Goal: Obtain resource: Obtain resource

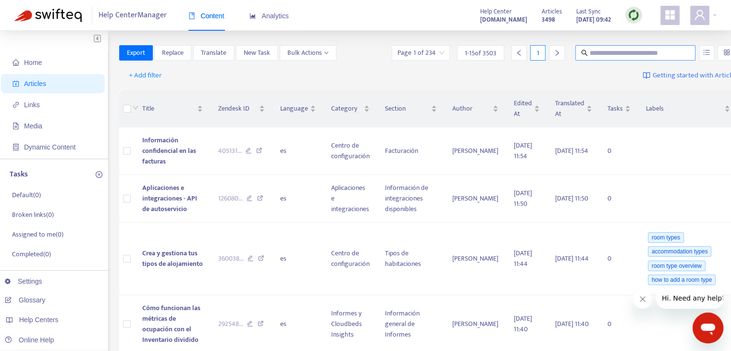
drag, startPoint x: 608, startPoint y: 47, endPoint x: 639, endPoint y: 58, distance: 33.3
click at [608, 47] on span at bounding box center [635, 52] width 120 height 15
type input "**********"
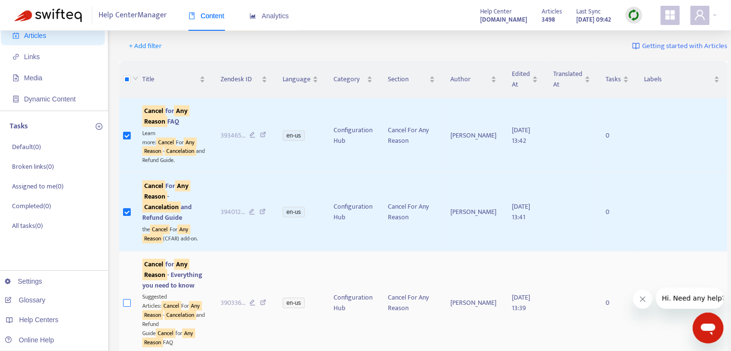
scroll to position [192, 0]
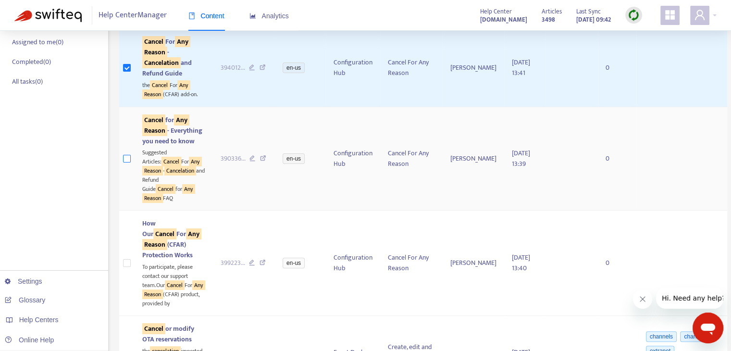
click at [126, 164] on label at bounding box center [127, 158] width 8 height 11
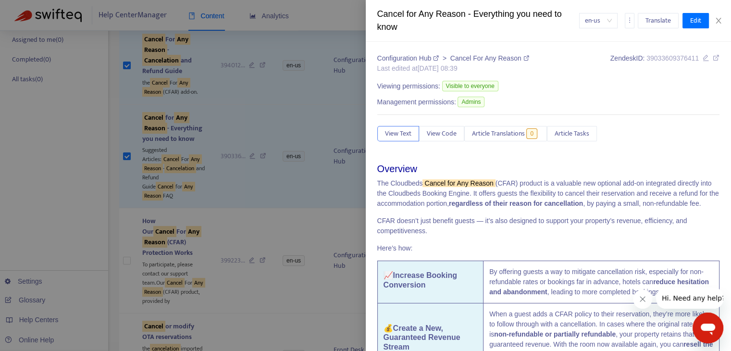
scroll to position [288, 0]
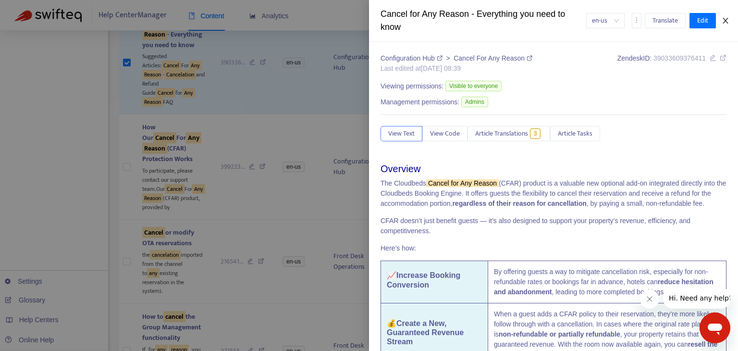
click at [724, 22] on icon "close" at bounding box center [725, 21] width 5 height 6
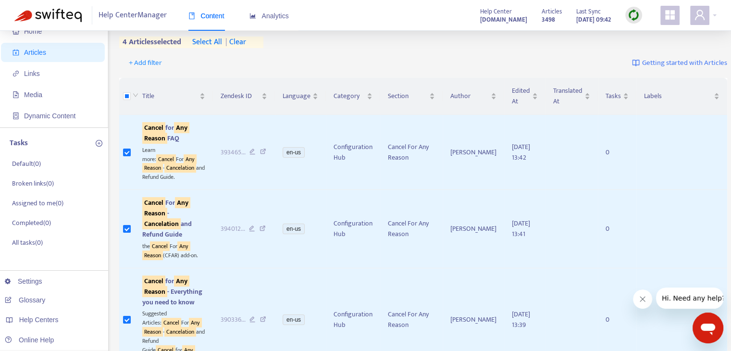
scroll to position [0, 0]
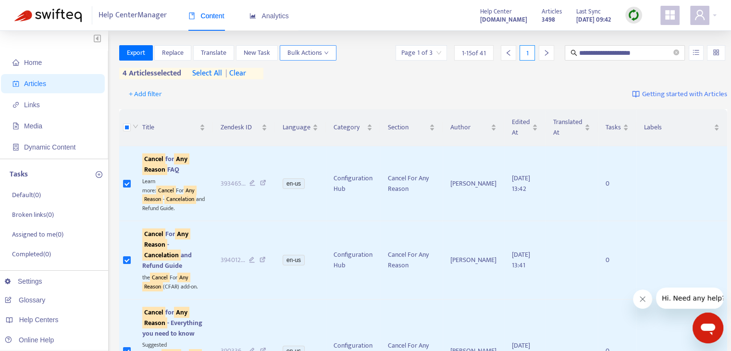
click at [325, 47] on button "Bulk Actions" at bounding box center [308, 52] width 57 height 15
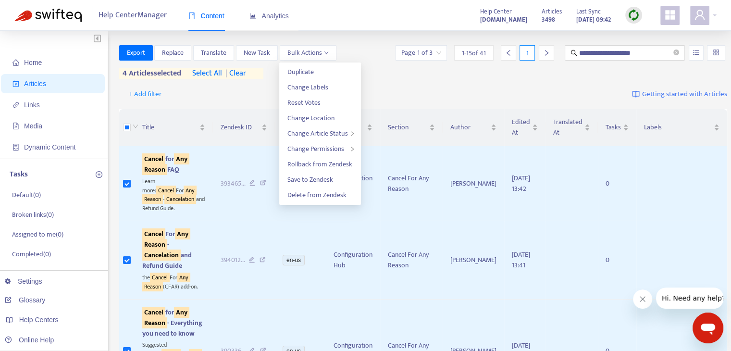
click at [493, 90] on div "+ Add filter Getting started with Articles" at bounding box center [423, 94] width 608 height 23
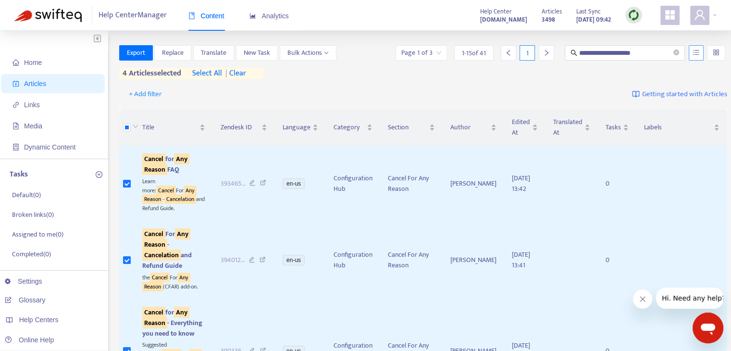
click at [689, 57] on button "button" at bounding box center [696, 52] width 15 height 15
click at [373, 81] on div "**********" at bounding box center [423, 64] width 608 height 38
click at [137, 56] on span "Export" at bounding box center [136, 53] width 18 height 11
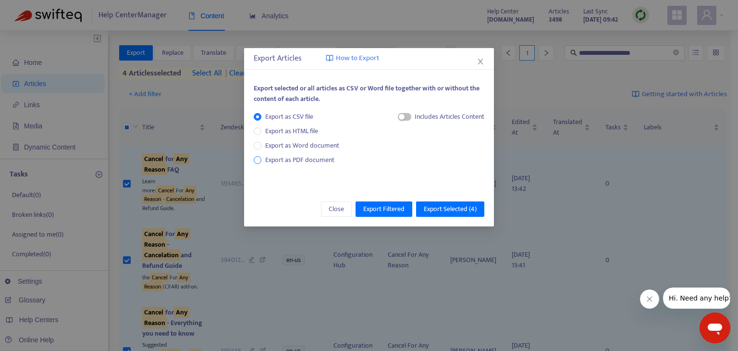
click at [320, 160] on span "Export as PDF document" at bounding box center [299, 159] width 69 height 11
click at [393, 117] on div "button" at bounding box center [393, 117] width 6 height 6
click at [385, 119] on div "Export as CSV file Export as HTML file Export as Word document Export as PDF do…" at bounding box center [369, 144] width 231 height 65
click at [396, 117] on div "button" at bounding box center [399, 117] width 6 height 6
click at [394, 120] on span "button" at bounding box center [395, 117] width 13 height 8
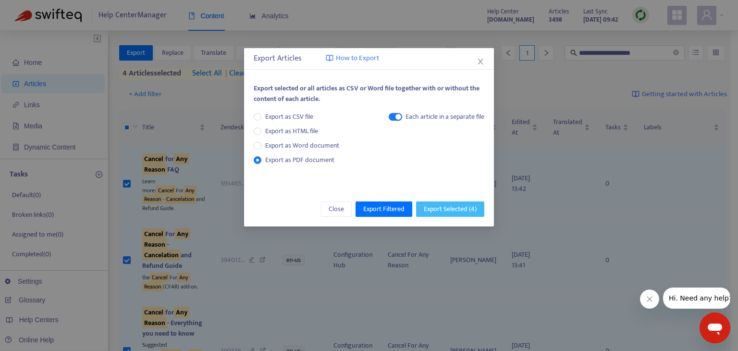
click at [470, 210] on span "Export Selected ( 4 )" at bounding box center [450, 209] width 53 height 11
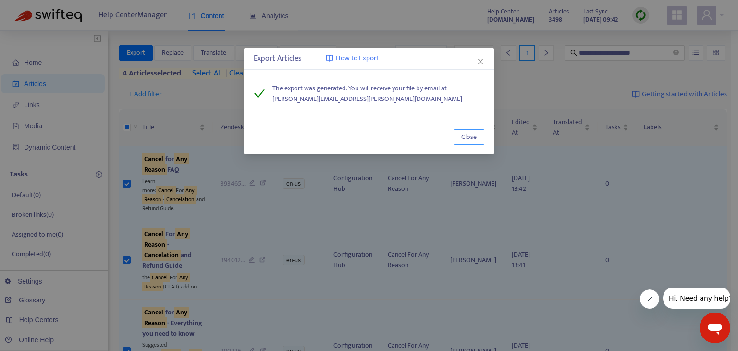
click at [468, 143] on button "Close" at bounding box center [469, 136] width 31 height 15
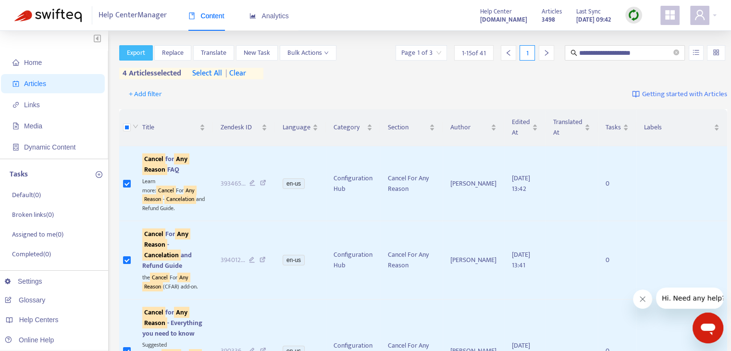
click at [137, 51] on span "Export" at bounding box center [136, 53] width 18 height 11
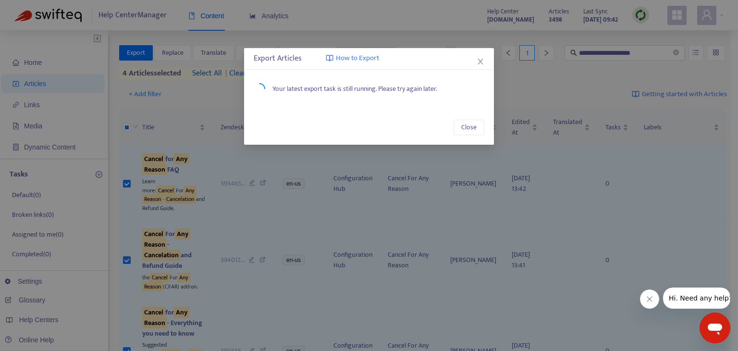
click at [360, 59] on span "How to Export" at bounding box center [357, 58] width 43 height 11
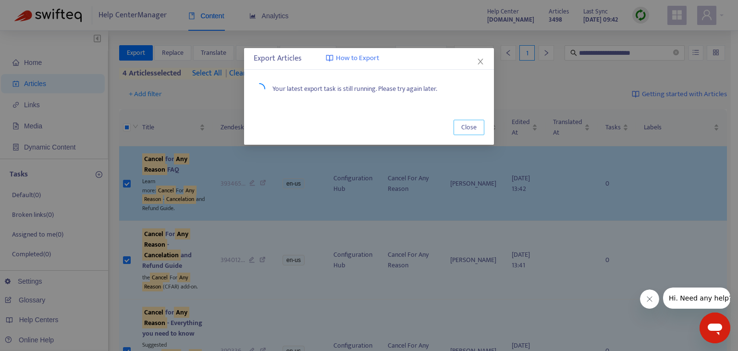
drag, startPoint x: 455, startPoint y: 124, endPoint x: 452, endPoint y: 150, distance: 27.1
click at [456, 124] on button "Close" at bounding box center [469, 127] width 31 height 15
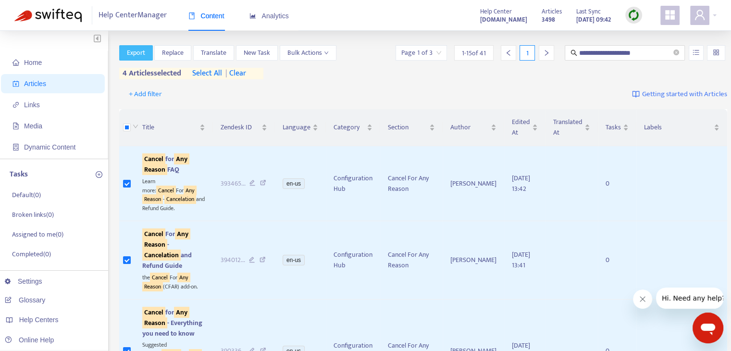
click at [140, 53] on span "Export" at bounding box center [136, 53] width 18 height 11
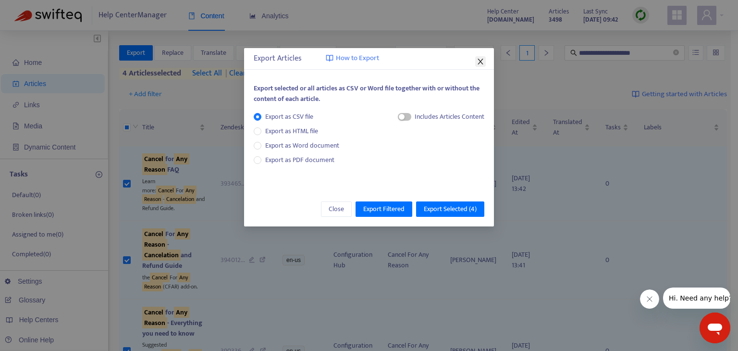
click at [481, 63] on icon "close" at bounding box center [481, 62] width 8 height 8
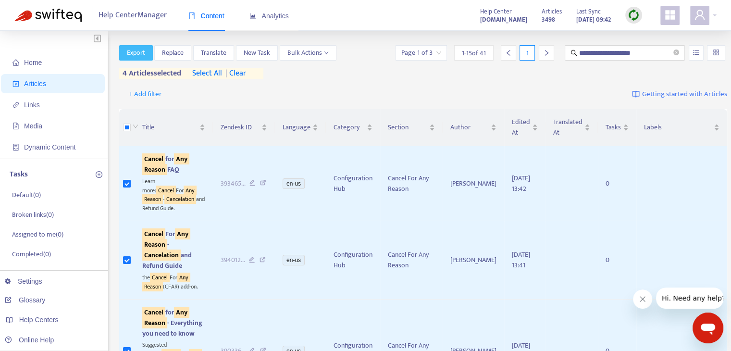
click at [137, 54] on span "Export" at bounding box center [136, 53] width 18 height 11
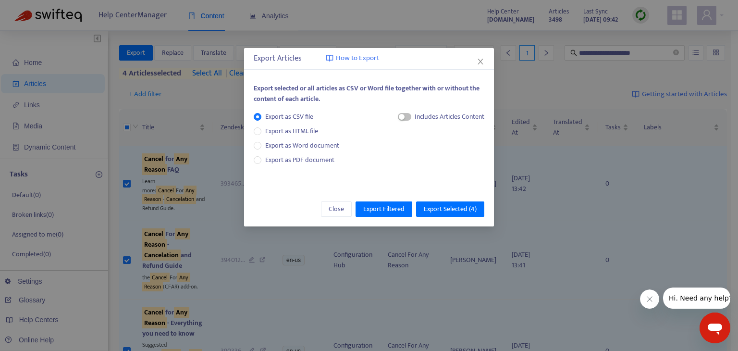
click at [478, 63] on icon "close" at bounding box center [481, 62] width 8 height 8
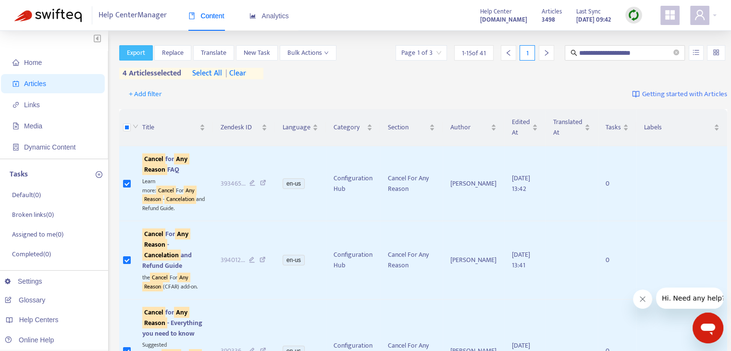
click at [142, 50] on span "Export" at bounding box center [136, 53] width 18 height 11
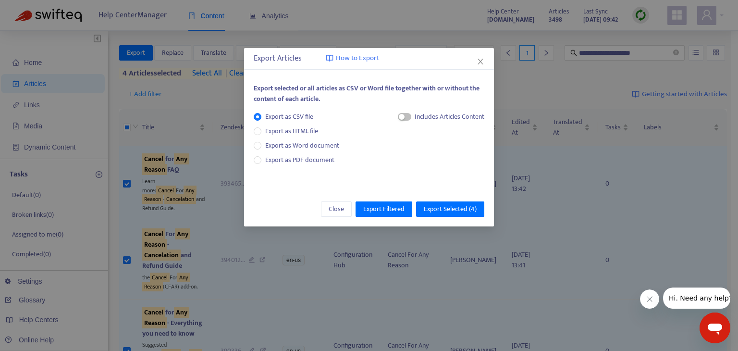
click at [362, 58] on span "How to Export" at bounding box center [357, 58] width 43 height 11
click at [478, 63] on icon "close" at bounding box center [481, 62] width 8 height 8
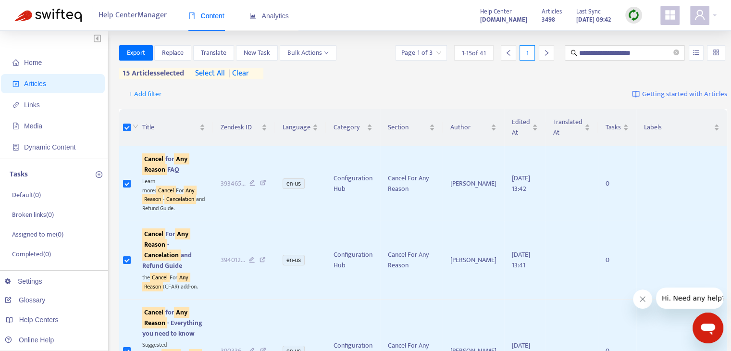
click at [121, 127] on th at bounding box center [126, 127] width 15 height 37
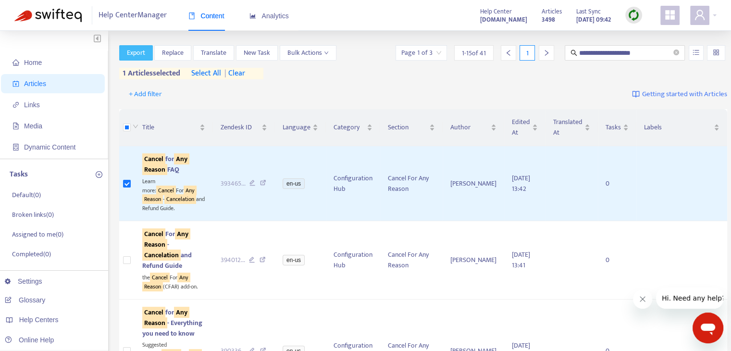
click at [142, 50] on span "Export" at bounding box center [136, 53] width 18 height 11
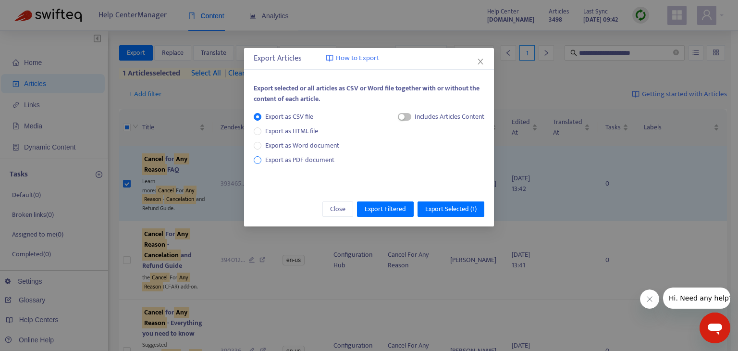
click at [327, 160] on span "Export as PDF document" at bounding box center [299, 159] width 69 height 11
click at [319, 142] on span "Export as Word document" at bounding box center [303, 145] width 82 height 11
click at [323, 156] on span "Export as PDF document" at bounding box center [299, 159] width 69 height 11
click at [462, 208] on span "Export Selected ( 1 )" at bounding box center [450, 209] width 51 height 11
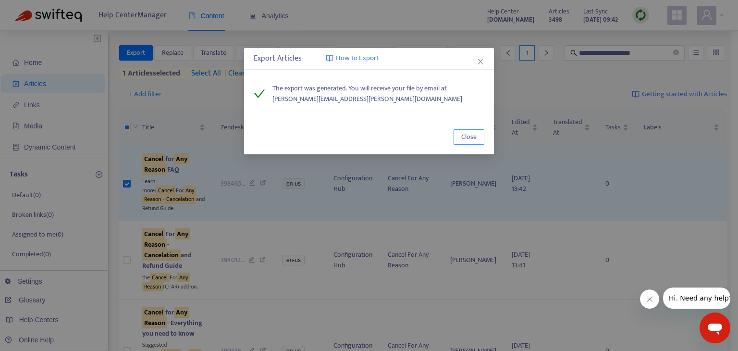
click at [470, 137] on span "Close" at bounding box center [469, 137] width 15 height 11
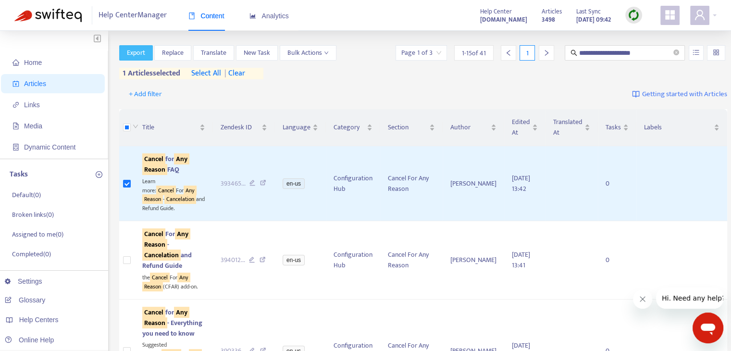
click at [131, 52] on span "Export" at bounding box center [136, 53] width 18 height 11
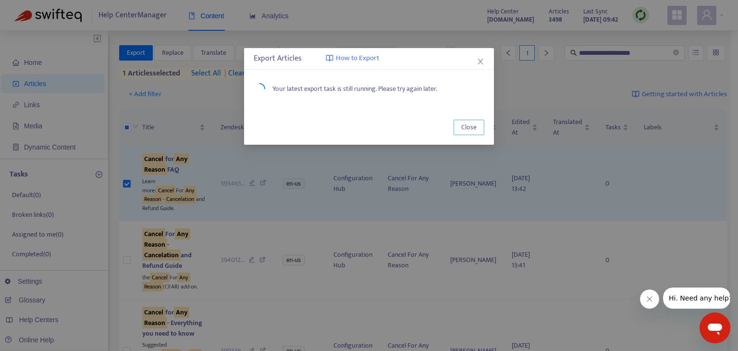
drag, startPoint x: 466, startPoint y: 125, endPoint x: 388, endPoint y: 124, distance: 77.9
click at [466, 126] on span "Close" at bounding box center [469, 127] width 15 height 11
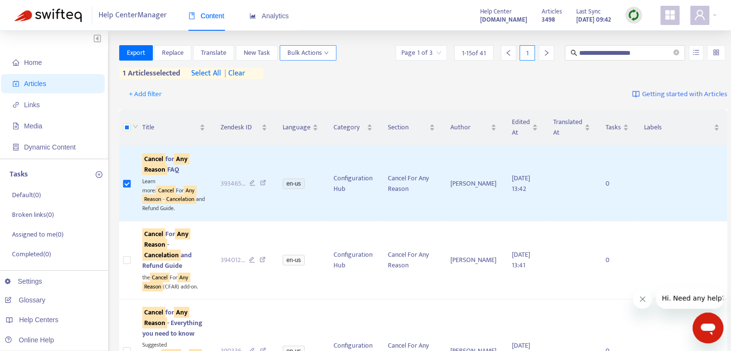
click at [320, 47] on button "Bulk Actions" at bounding box center [308, 52] width 57 height 15
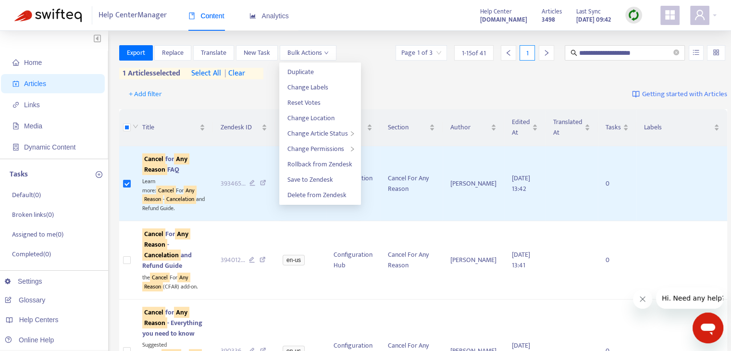
click at [196, 91] on div "+ Add filter Getting started with Articles" at bounding box center [423, 94] width 608 height 23
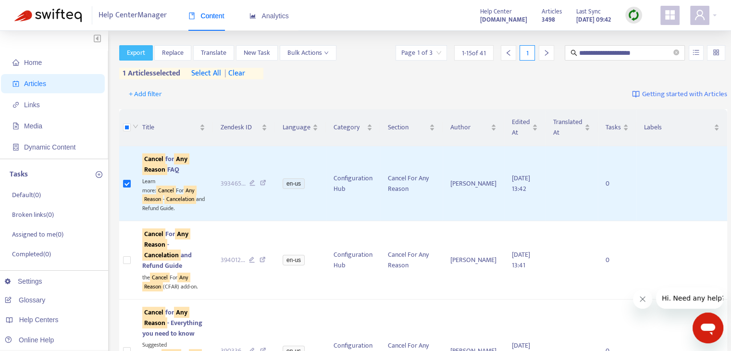
click at [124, 46] on button "Export" at bounding box center [136, 52] width 34 height 15
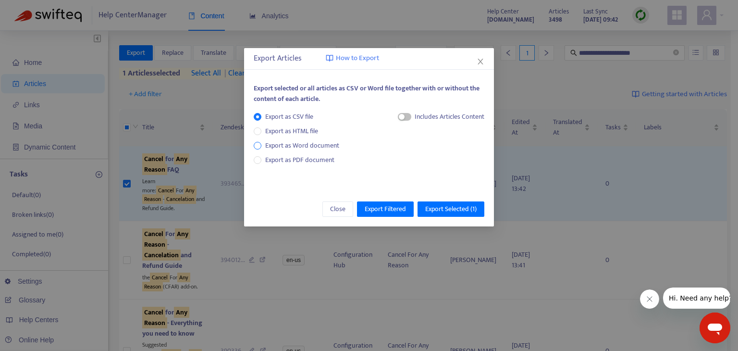
click at [326, 147] on span "Export as Word document" at bounding box center [303, 145] width 82 height 11
click at [432, 167] on span "Plain Text Content" at bounding box center [434, 167] width 58 height 11
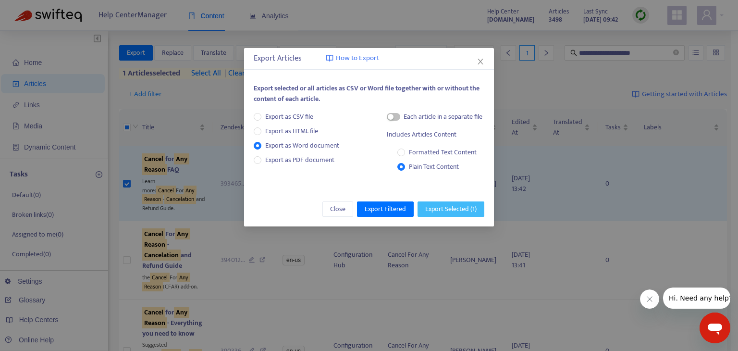
click at [480, 204] on button "Export Selected ( 1 )" at bounding box center [451, 208] width 67 height 15
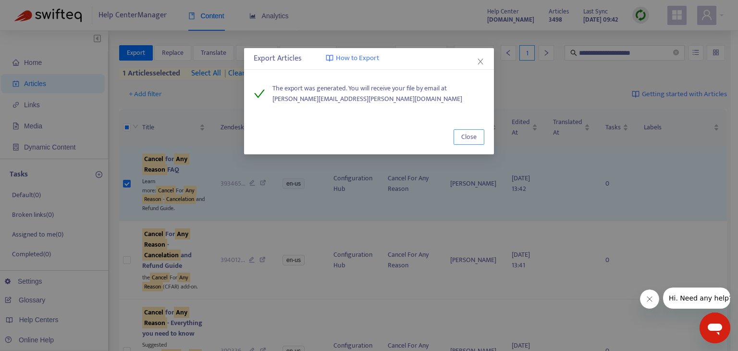
click at [481, 136] on button "Close" at bounding box center [469, 136] width 31 height 15
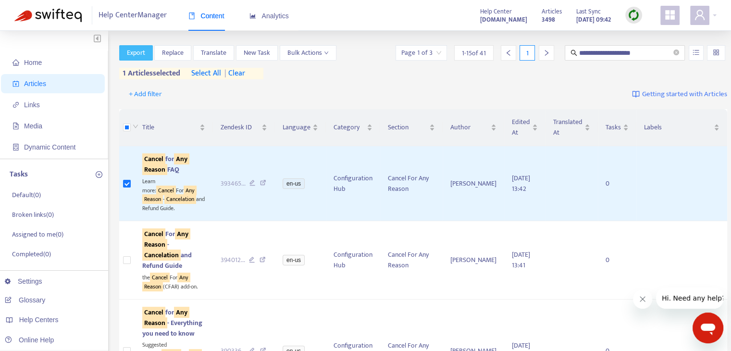
click at [140, 52] on span "Export" at bounding box center [136, 53] width 18 height 11
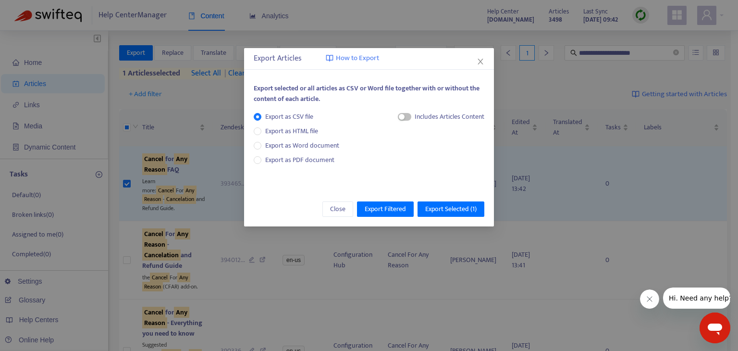
click at [159, 168] on div "Export Articles How to Export Export selected or all articles as CSV or Word fi…" at bounding box center [369, 175] width 738 height 351
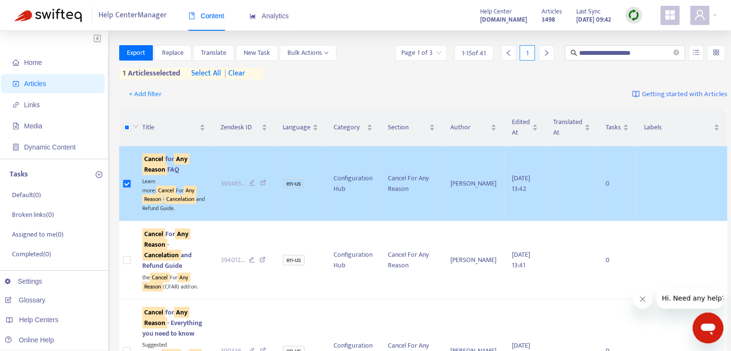
click at [166, 168] on sqkw "Reason" at bounding box center [154, 169] width 25 height 11
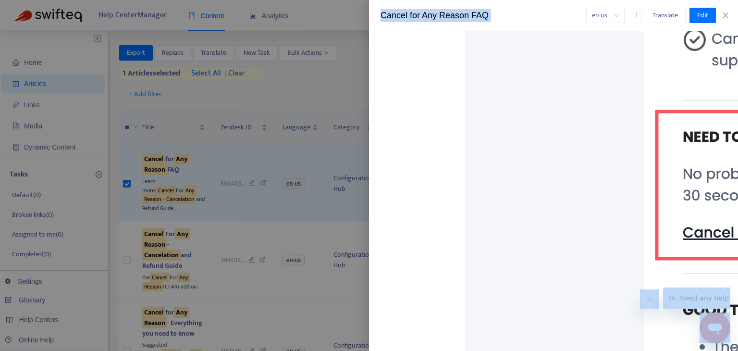
scroll to position [5198, 0]
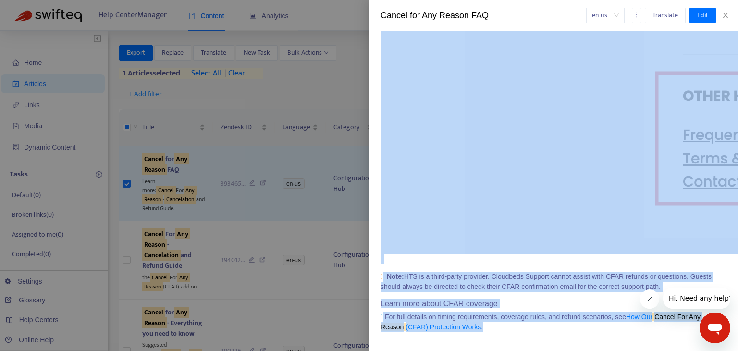
drag, startPoint x: 381, startPoint y: 155, endPoint x: 535, endPoint y: 316, distance: 223.1
copy div "Lor Ipsumd sit Ame Consec (ADIP) eli-se doeiusmo tempor inc utlaboreetd ma aliq…"
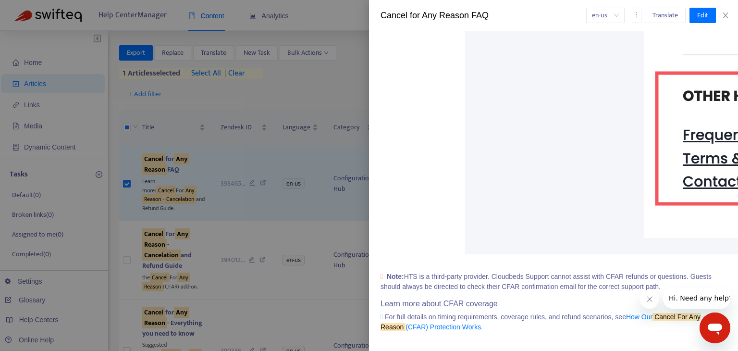
click at [475, 12] on div "Cancel for Any Reason FAQ" at bounding box center [484, 15] width 206 height 13
click at [488, 13] on div "Cancel for Any Reason FAQ" at bounding box center [484, 15] width 206 height 13
drag, startPoint x: 488, startPoint y: 15, endPoint x: 382, endPoint y: 16, distance: 106.3
click at [382, 16] on div "Cancel for Any Reason FAQ" at bounding box center [484, 15] width 206 height 13
copy div "Cancel for Any Reason FAQ"
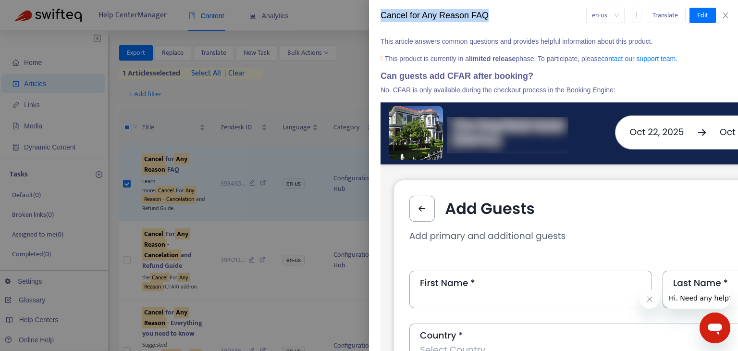
scroll to position [0, 0]
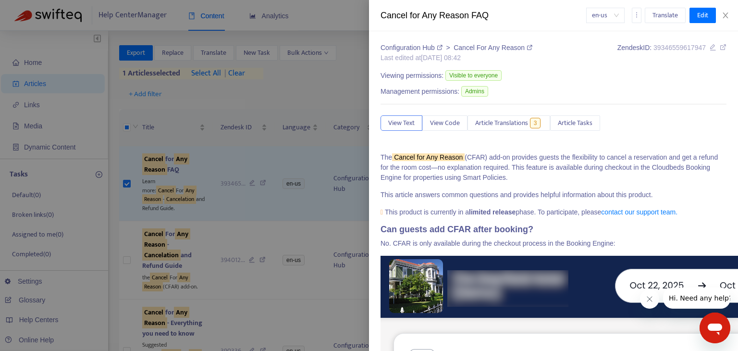
click at [566, 179] on p "The Cancel for Any Reason (CFAR) add-on provides guests the flexibility to canc…" at bounding box center [554, 167] width 346 height 30
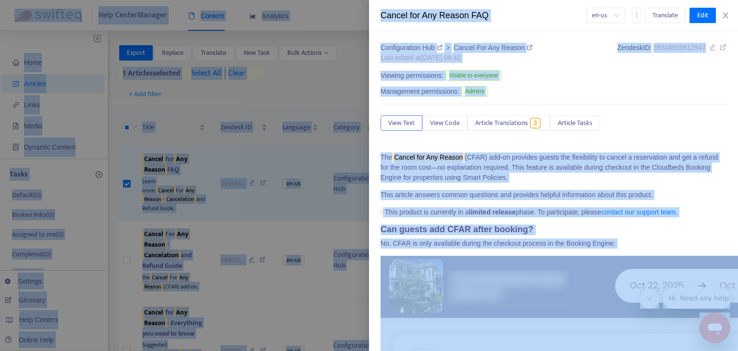
click at [598, 178] on p "The Cancel for Any Reason (CFAR) add-on provides guests the flexibility to canc…" at bounding box center [554, 167] width 346 height 30
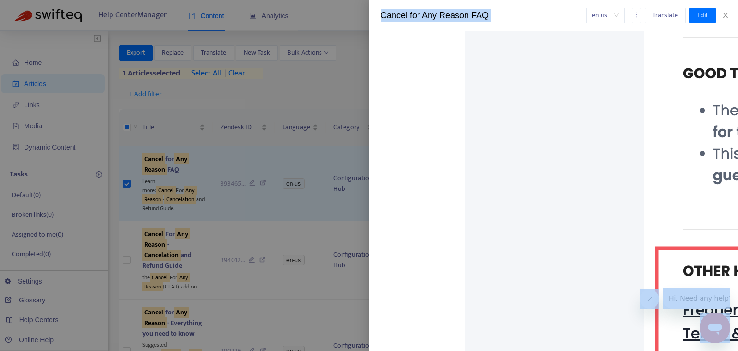
scroll to position [5198, 0]
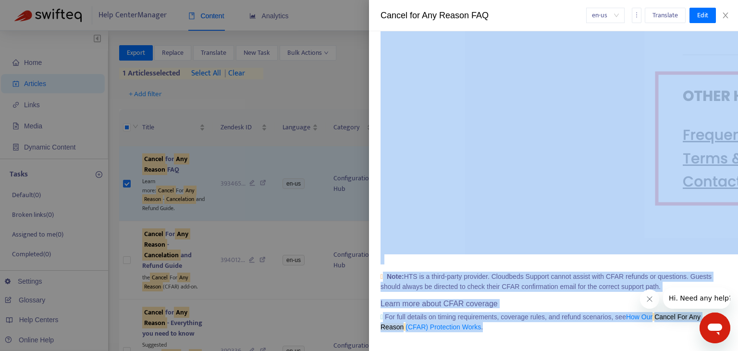
drag, startPoint x: 382, startPoint y: 155, endPoint x: 534, endPoint y: 319, distance: 223.5
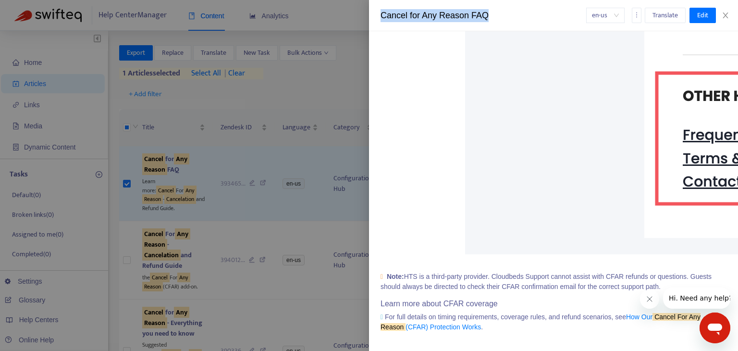
drag, startPoint x: 488, startPoint y: 19, endPoint x: 383, endPoint y: 16, distance: 105.8
click at [383, 16] on div "Cancel for Any Reason FAQ" at bounding box center [484, 15] width 206 height 13
copy div "Cancel for Any Reason FAQ"
drag, startPoint x: 727, startPoint y: 19, endPoint x: 618, endPoint y: 32, distance: 109.4
click at [727, 19] on icon "close" at bounding box center [726, 16] width 8 height 8
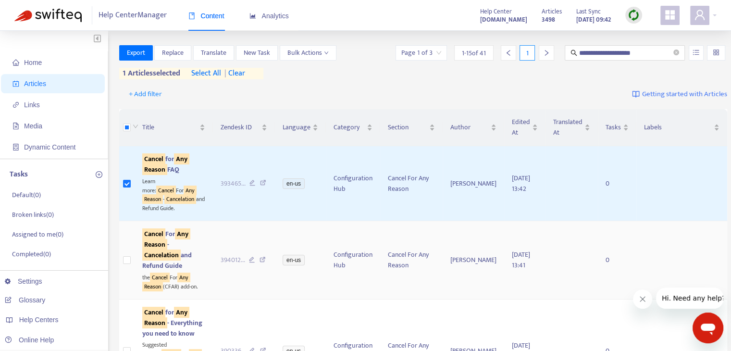
click at [167, 250] on sqkw "Reason" at bounding box center [154, 244] width 25 height 11
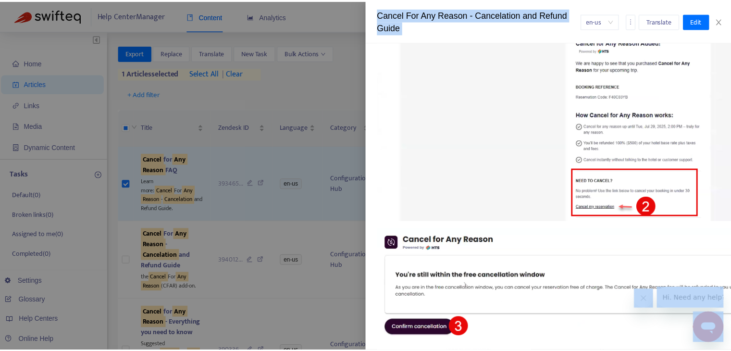
scroll to position [1740, 0]
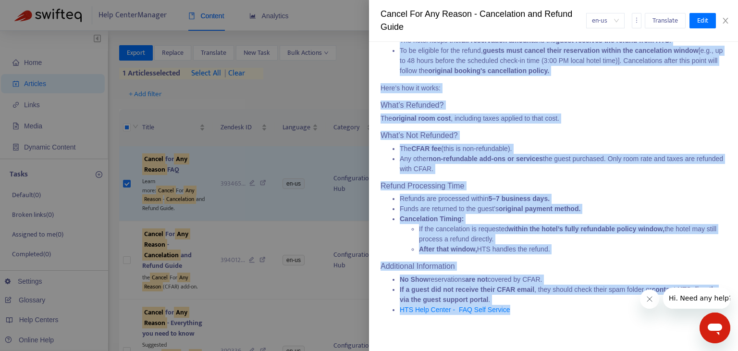
drag, startPoint x: 381, startPoint y: 169, endPoint x: 585, endPoint y: 304, distance: 244.9
copy div "Lore ipsum dolorsit ame consectetur adipiscinge seddoei tem inc utlabo etdo mag…"
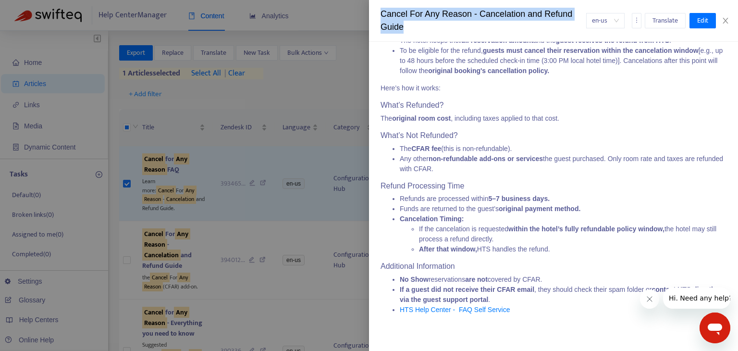
drag, startPoint x: 375, startPoint y: 22, endPoint x: 369, endPoint y: 18, distance: 6.3
click at [369, 18] on div "Cancel For Any Reason - Cancelation and Refund Guide en-us Translate Edit" at bounding box center [553, 21] width 369 height 42
copy div "Cancel For Any Reason - Cancelation and Refund Guide"
click at [727, 23] on icon "close" at bounding box center [726, 21] width 8 height 8
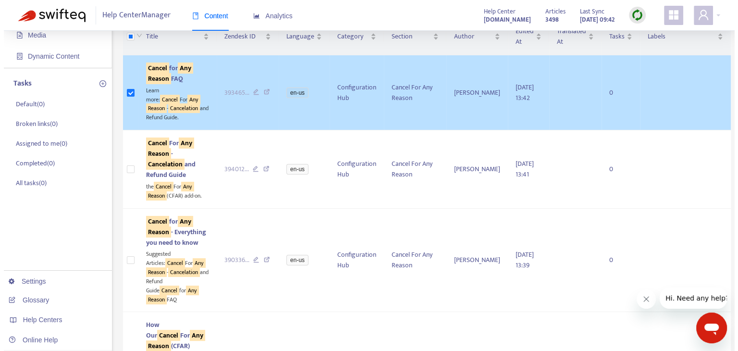
scroll to position [96, 0]
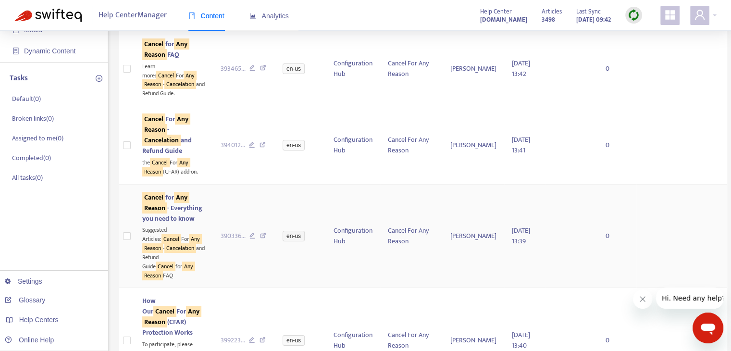
click at [175, 224] on span "Cancel for Any Reason - Everything you need to know" at bounding box center [172, 208] width 60 height 32
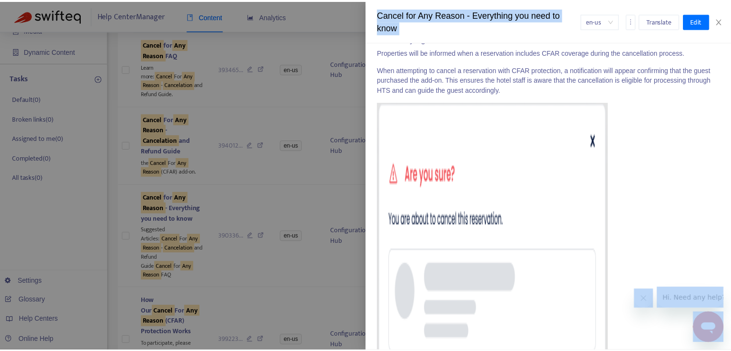
scroll to position [2340, 0]
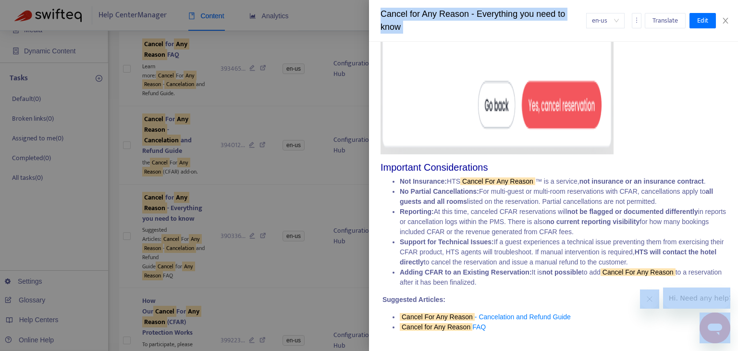
drag, startPoint x: 381, startPoint y: 159, endPoint x: 531, endPoint y: 341, distance: 236.0
click at [531, 341] on div "Configuration Hub > Cancel For Any Reason Last edited at [DATE] 08:39 Zendesk I…" at bounding box center [553, 196] width 369 height 309
copy div "Loremips Dol Sitametco Adipis eli Sed Doeius (TEMP) incidid ut l etdolore mag a…"
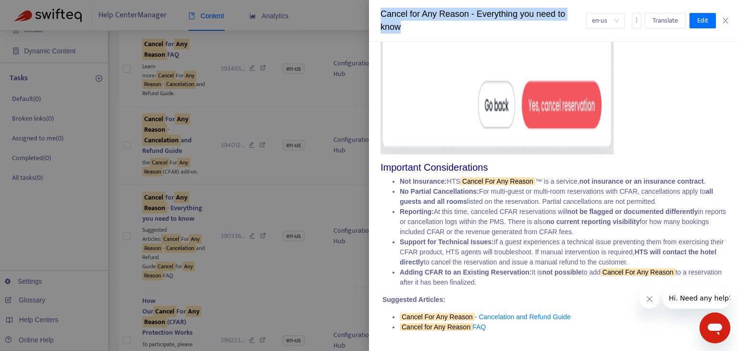
drag, startPoint x: 405, startPoint y: 27, endPoint x: 382, endPoint y: 15, distance: 25.6
click at [382, 15] on div "Cancel for Any Reason - Everything you need to know" at bounding box center [484, 21] width 206 height 26
copy div "Cancel for Any Reason - Everything you need to know"
drag, startPoint x: 724, startPoint y: 21, endPoint x: 698, endPoint y: 30, distance: 28.1
click at [725, 21] on icon "close" at bounding box center [726, 21] width 8 height 8
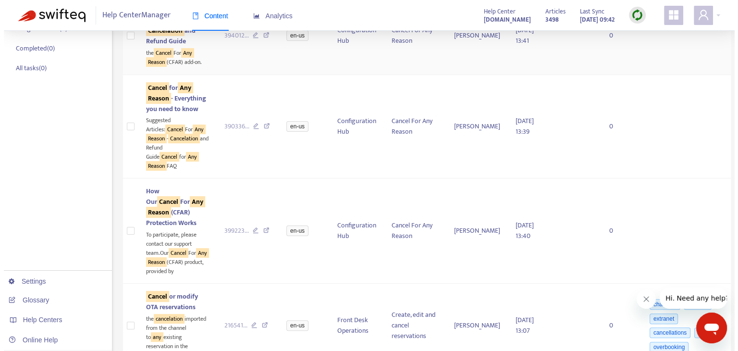
scroll to position [240, 0]
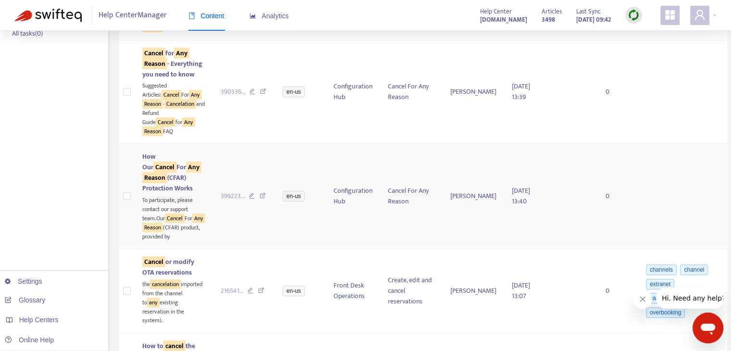
click at [165, 183] on sqkw "Reason" at bounding box center [154, 177] width 25 height 11
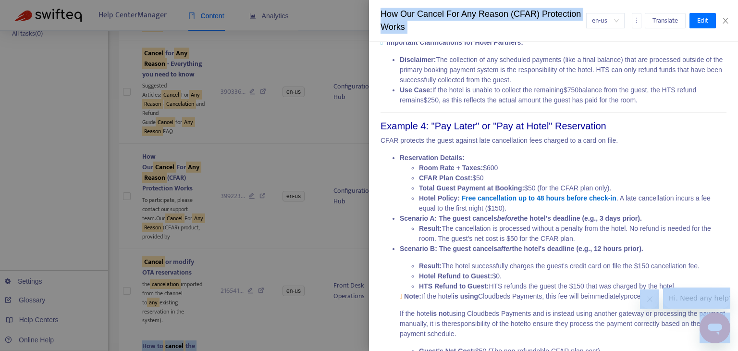
scroll to position [1111, 0]
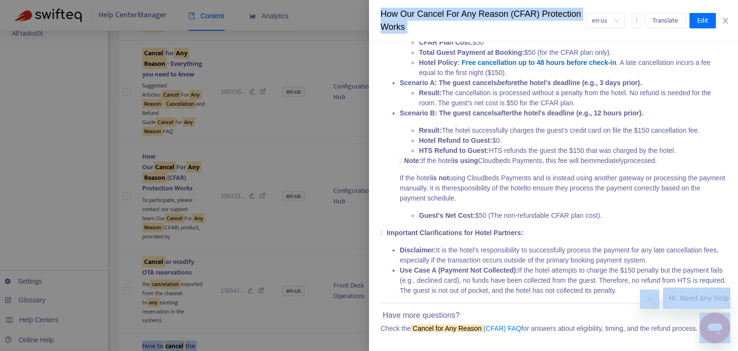
drag, startPoint x: 377, startPoint y: 154, endPoint x: 0, endPoint y: 20, distance: 399.6
click at [700, 333] on div "Configuration Hub > Cancel For Any Reason Last edited at [DATE] 08:40 Zendesk I…" at bounding box center [553, 196] width 369 height 309
copy div "Lore ipsumdo si ametconse ad e seddoei tempori utlab. Et doloremagna, aliqua en…"
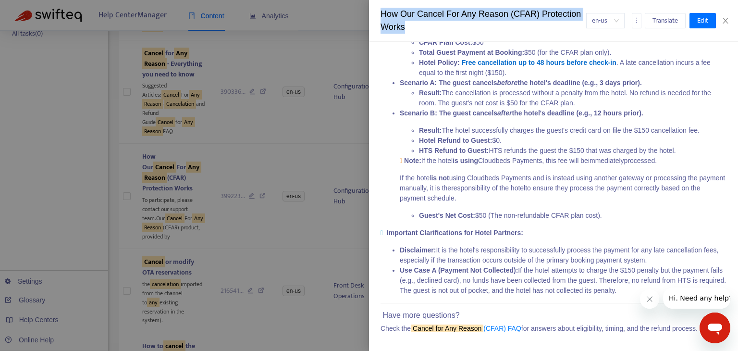
drag, startPoint x: 412, startPoint y: 26, endPoint x: 379, endPoint y: 17, distance: 34.1
click at [379, 17] on div "How Our Cancel For Any Reason (CFAR) Protection Works en-us Translate Edit" at bounding box center [553, 21] width 369 height 42
copy div "How Our Cancel For Any Reason (CFAR) Protection Works"
